Goal: Transaction & Acquisition: Obtain resource

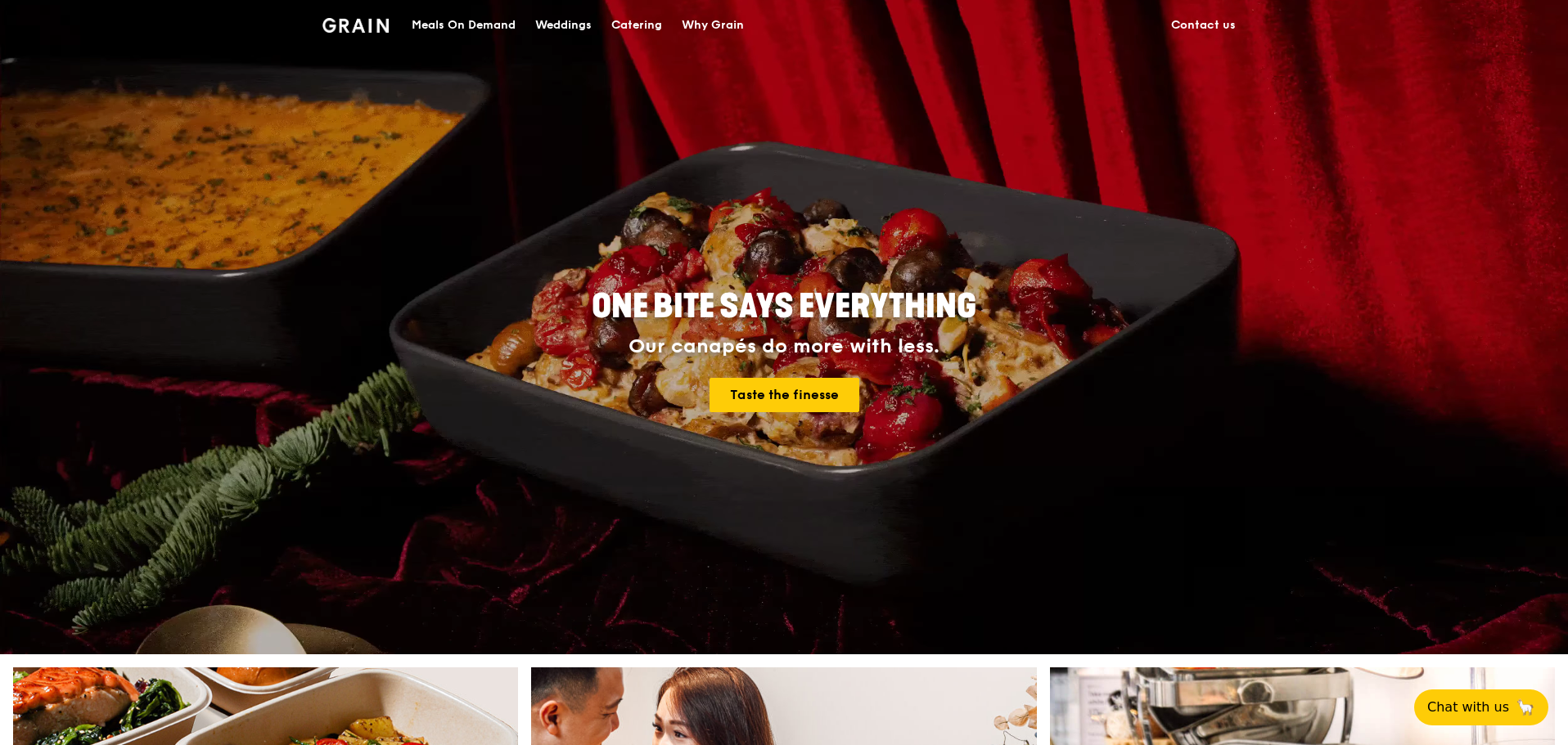
click at [627, 27] on div "Catering" at bounding box center [637, 26] width 51 height 49
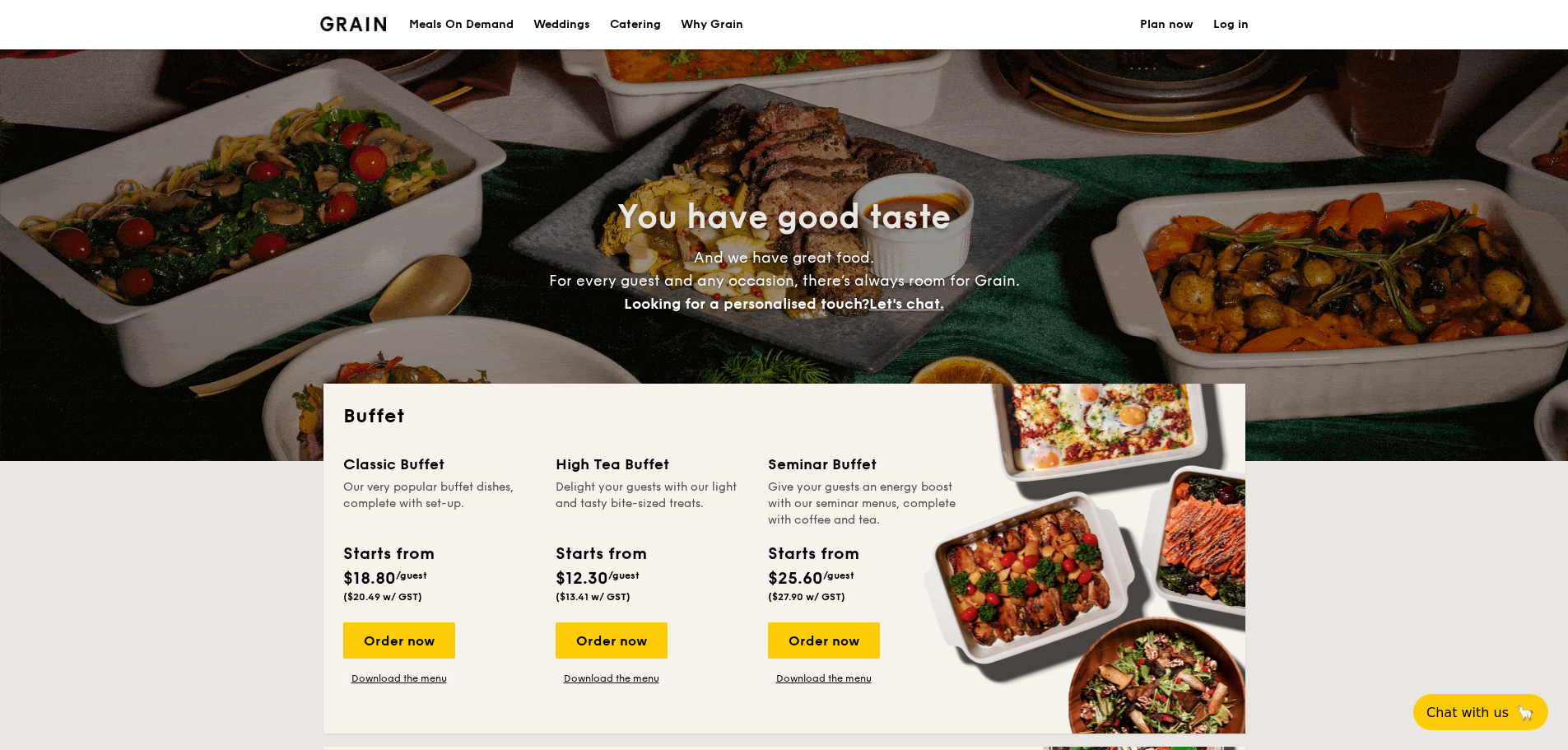
select select
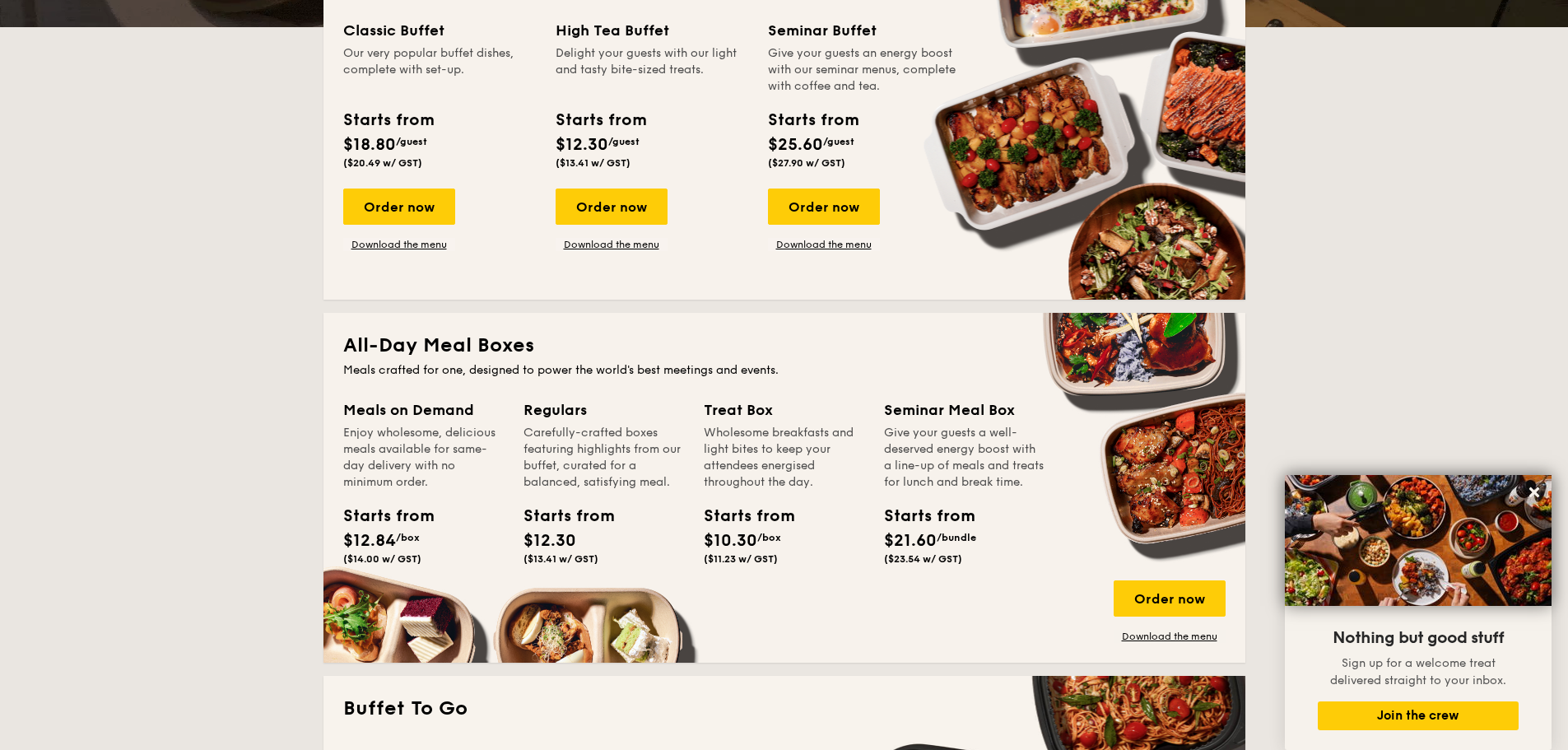
scroll to position [330, 0]
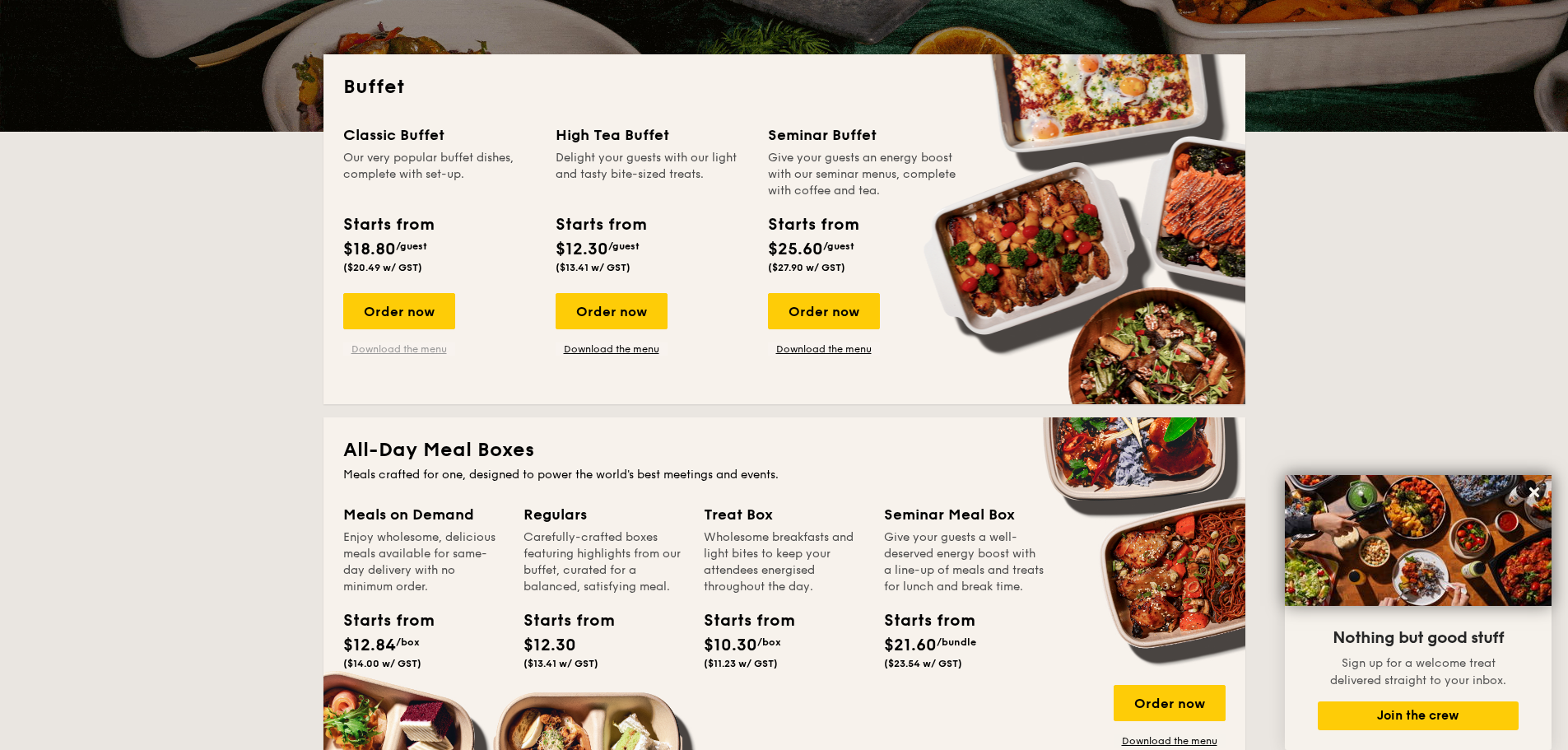
click at [432, 349] on link "Download the menu" at bounding box center [399, 349] width 112 height 13
